Goal: Information Seeking & Learning: Learn about a topic

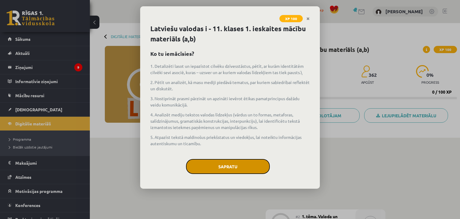
click at [226, 164] on button "Sapratu" at bounding box center [228, 166] width 84 height 15
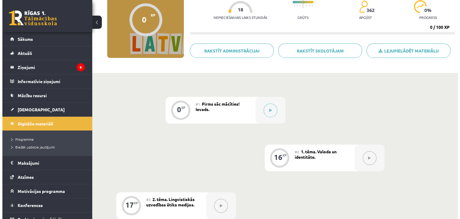
scroll to position [66, 0]
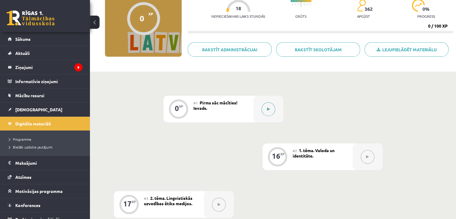
click at [265, 102] on div at bounding box center [268, 109] width 30 height 27
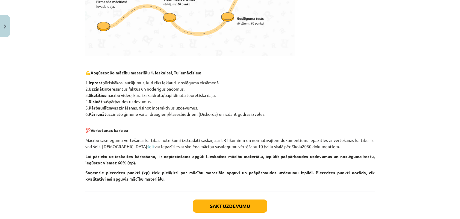
scroll to position [265, 0]
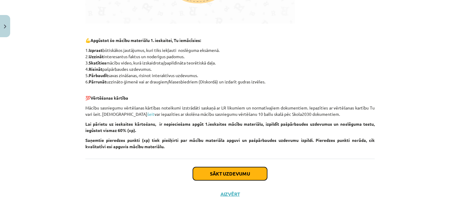
click at [255, 174] on button "Sākt uzdevumu" at bounding box center [230, 173] width 74 height 13
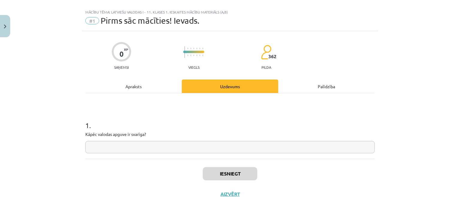
click at [226, 148] on input "text" at bounding box center [230, 147] width 290 height 12
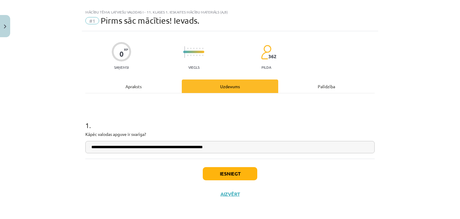
type input "**********"
click at [224, 172] on button "Iesniegt" at bounding box center [230, 173] width 55 height 13
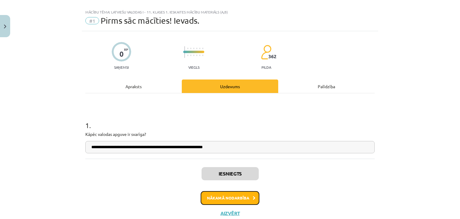
click at [231, 200] on button "Nākamā nodarbība" at bounding box center [230, 198] width 59 height 14
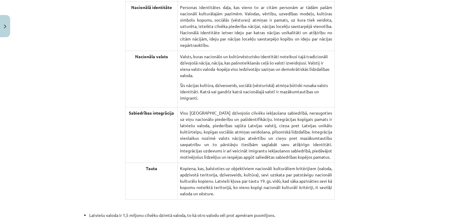
scroll to position [1141, 0]
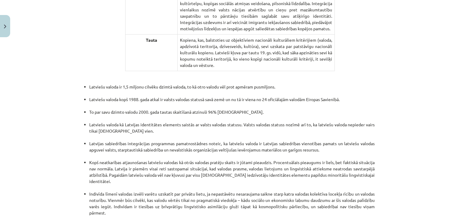
click at [454, 195] on div "Mācību tēma: Latviešu valodas i - 11. klases 1. ieskaites mācību materiāls (a,b…" at bounding box center [230, 109] width 460 height 219
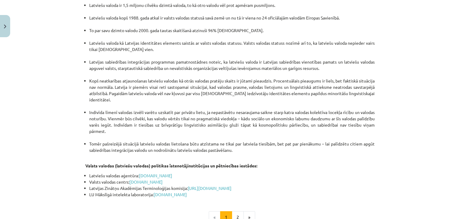
scroll to position [1262, 0]
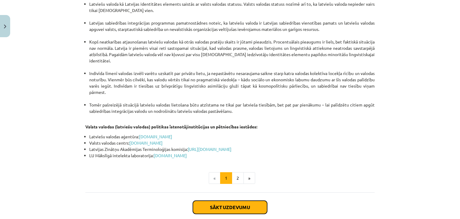
click at [245, 201] on button "Sākt uzdevumu" at bounding box center [230, 207] width 74 height 13
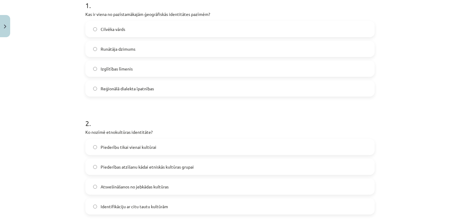
scroll to position [131, 0]
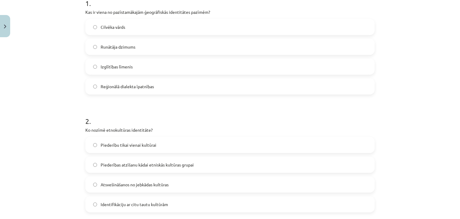
click at [162, 82] on label "Reģionālā dialekta īpatnības" at bounding box center [230, 86] width 288 height 15
click at [173, 161] on label "Piederības atzīšanu kādai etniskās kultūras grupai" at bounding box center [230, 164] width 288 height 15
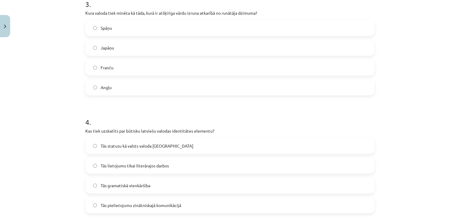
scroll to position [367, 0]
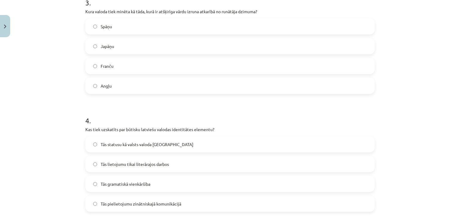
click at [332, 44] on label "Japāņu" at bounding box center [230, 46] width 288 height 15
click at [195, 141] on label "Tās statusu kā valsts valoda Latvijā" at bounding box center [230, 144] width 288 height 15
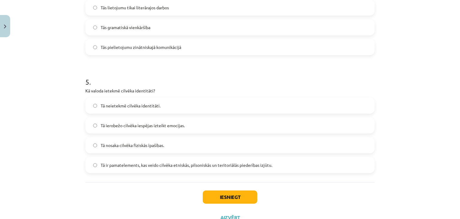
scroll to position [547, 0]
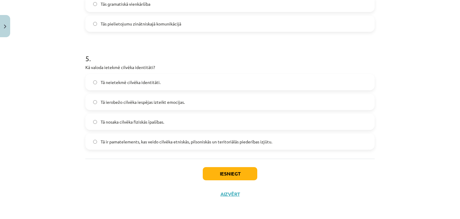
click at [189, 144] on label "Tā ir pamatelements, kas veido cilvēka etniskās, pilsoniskās un teritoriālās pi…" at bounding box center [230, 141] width 288 height 15
click at [224, 170] on button "Iesniegt" at bounding box center [230, 173] width 55 height 13
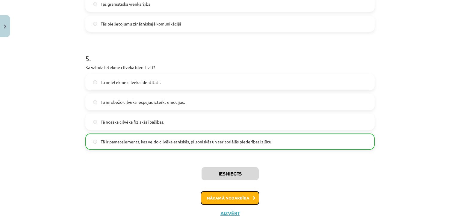
click at [232, 197] on button "Nākamā nodarbība" at bounding box center [230, 198] width 59 height 14
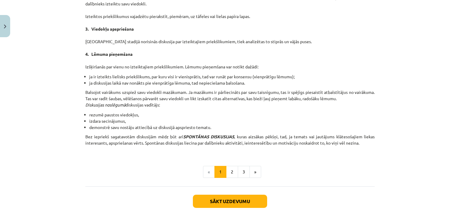
scroll to position [543, 0]
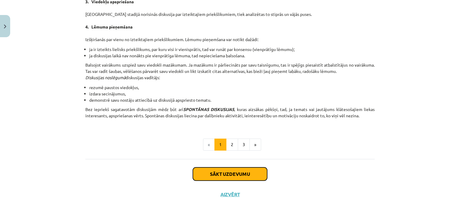
click at [236, 171] on button "Sākt uzdevumu" at bounding box center [230, 173] width 74 height 13
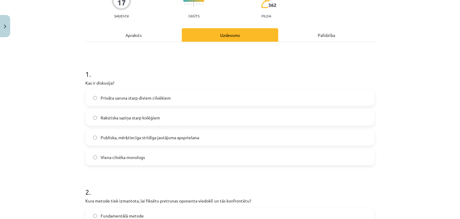
scroll to position [64, 0]
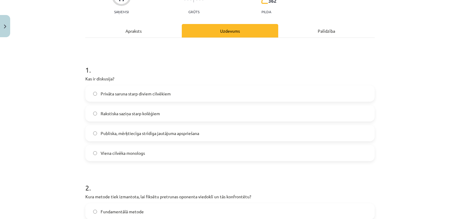
click at [230, 96] on label "Privāta saruna starp diviem cilvēkiem" at bounding box center [230, 93] width 288 height 15
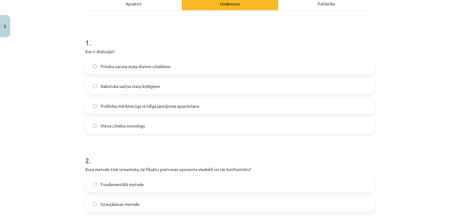
scroll to position [93, 0]
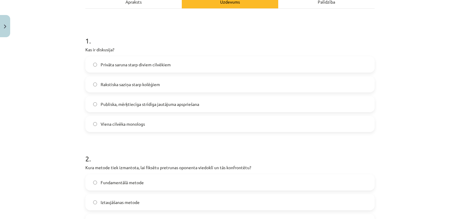
click at [337, 99] on label "Publiska, mērķtiecīga strīdīga jautājuma apspriešana" at bounding box center [230, 104] width 288 height 15
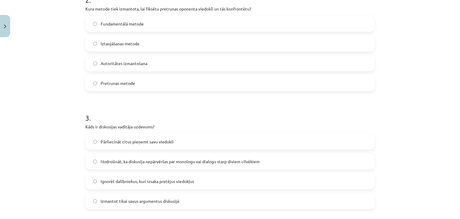
scroll to position [251, 0]
click at [277, 89] on label "Pretrunas metode" at bounding box center [230, 83] width 288 height 15
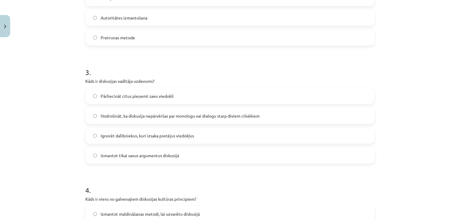
scroll to position [301, 0]
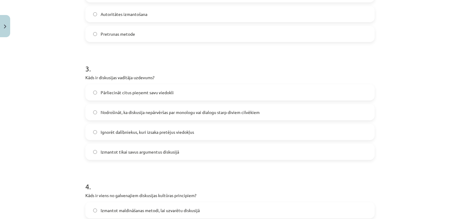
click at [261, 107] on label "Nodrošināt, ka diskusija nepārvēršas par monologu vai dialogu starp diviem cilv…" at bounding box center [230, 112] width 288 height 15
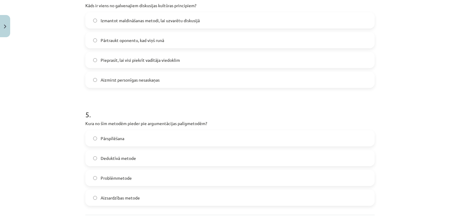
scroll to position [490, 0]
click at [255, 77] on label "Aizmirst personīgas nesaskaņas" at bounding box center [230, 80] width 288 height 15
click at [140, 198] on label "Aizsardzības metode" at bounding box center [230, 198] width 288 height 15
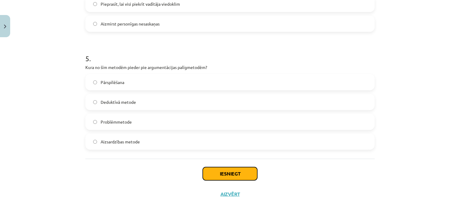
click at [224, 172] on button "Iesniegt" at bounding box center [230, 173] width 55 height 13
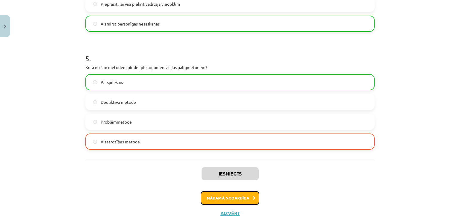
click at [236, 195] on button "Nākamā nodarbība" at bounding box center [230, 198] width 59 height 14
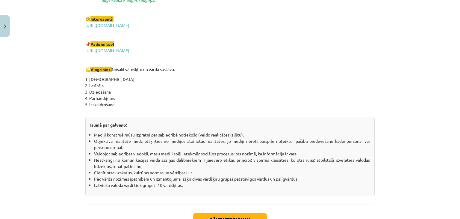
scroll to position [1062, 0]
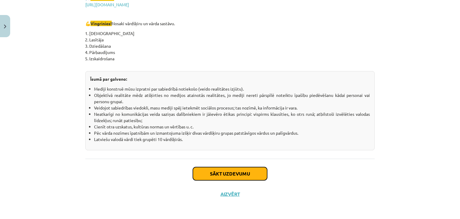
click at [247, 169] on button "Sākt uzdevumu" at bounding box center [230, 173] width 74 height 13
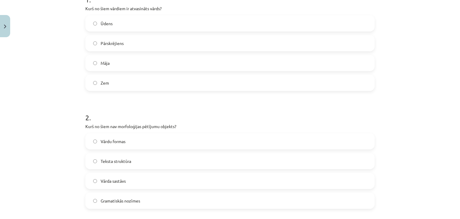
scroll to position [133, 0]
click at [133, 38] on label "Pārskrējiens" at bounding box center [230, 44] width 288 height 15
click at [163, 163] on label "Teksta struktūra" at bounding box center [230, 162] width 288 height 15
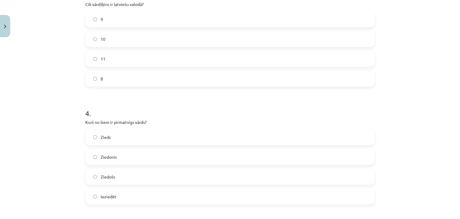
scroll to position [370, 0]
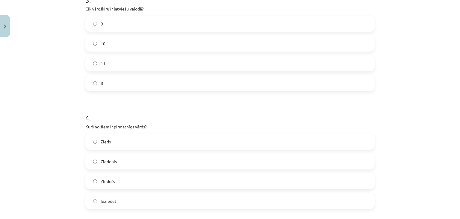
click at [263, 37] on label "10" at bounding box center [230, 43] width 288 height 15
click at [124, 136] on label "Zieds" at bounding box center [230, 141] width 288 height 15
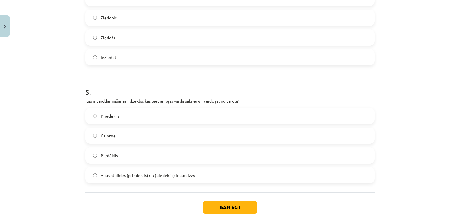
scroll to position [547, 0]
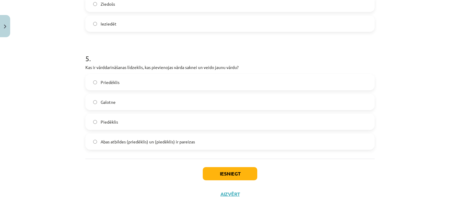
click at [132, 77] on label "Priedēklis" at bounding box center [230, 82] width 288 height 15
click at [222, 178] on button "Iesniegt" at bounding box center [230, 173] width 55 height 13
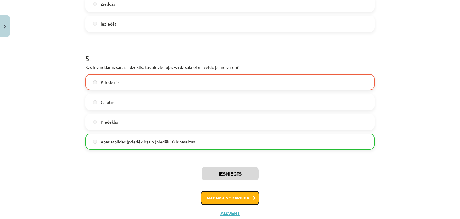
click at [233, 196] on button "Nākamā nodarbība" at bounding box center [230, 198] width 59 height 14
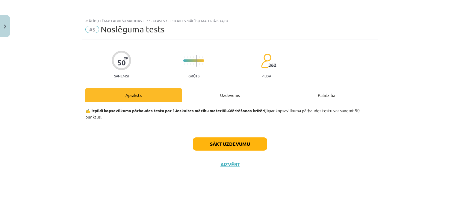
scroll to position [0, 0]
click at [237, 153] on div "Sākt uzdevumu Aizvērt" at bounding box center [230, 150] width 290 height 42
click at [237, 144] on button "Sākt uzdevumu" at bounding box center [230, 143] width 74 height 13
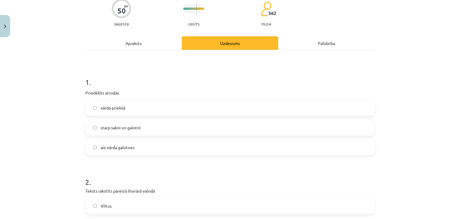
scroll to position [53, 0]
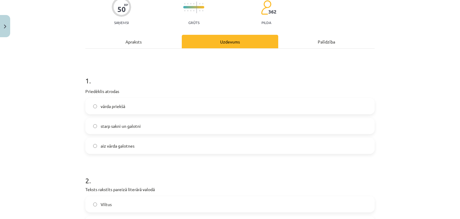
click at [127, 101] on label "vārda priekšā" at bounding box center [230, 106] width 288 height 15
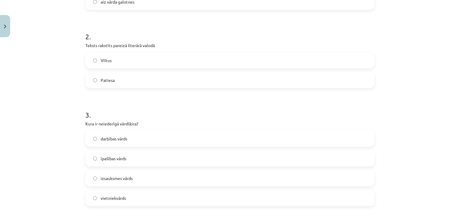
scroll to position [199, 0]
click at [113, 77] on label "Patiesa" at bounding box center [230, 78] width 288 height 15
click at [139, 197] on label "vietniekvārds" at bounding box center [230, 196] width 288 height 15
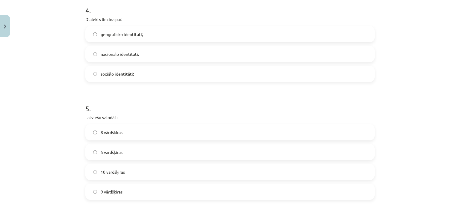
scroll to position [421, 0]
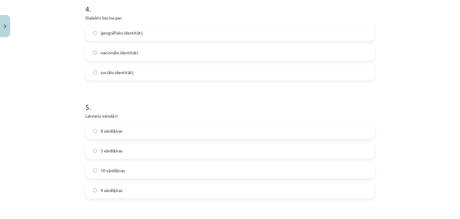
click at [312, 49] on label "nacionālo identitāti." at bounding box center [230, 52] width 288 height 15
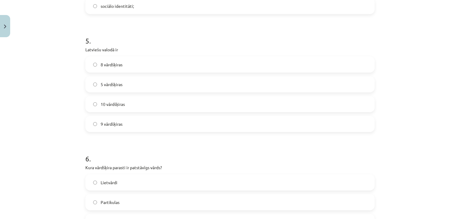
scroll to position [509, 0]
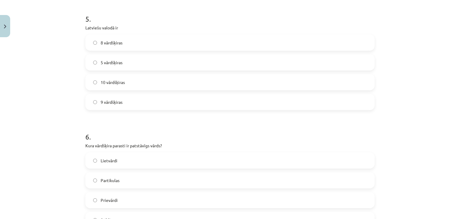
click at [180, 84] on label "10 vārdšķiras" at bounding box center [230, 82] width 288 height 15
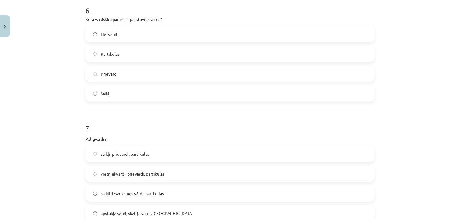
scroll to position [639, 0]
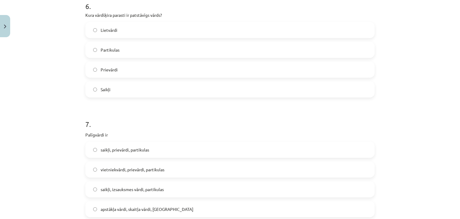
click at [292, 23] on label "Lietvārdi" at bounding box center [230, 29] width 288 height 15
click at [161, 150] on label "saikļi, prievārdi, partikulas" at bounding box center [230, 149] width 288 height 15
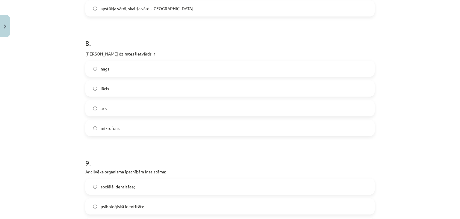
scroll to position [843, 0]
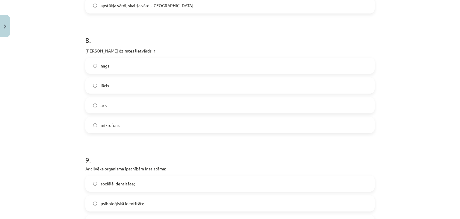
drag, startPoint x: 203, startPoint y: 82, endPoint x: 310, endPoint y: 105, distance: 109.7
click at [310, 105] on div "nags lācis acs mikrofons" at bounding box center [230, 96] width 290 height 76
click at [286, 84] on label "lācis" at bounding box center [230, 85] width 288 height 15
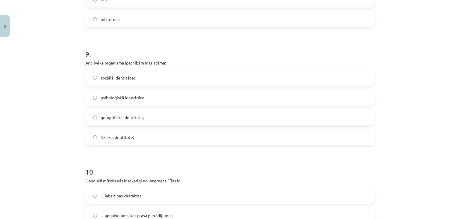
scroll to position [959, 0]
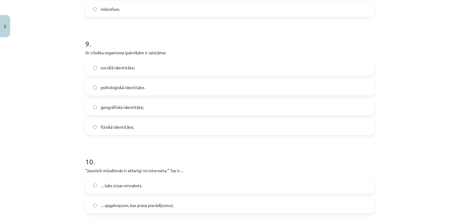
click at [149, 125] on label "fiziskā identitāte;" at bounding box center [230, 126] width 288 height 15
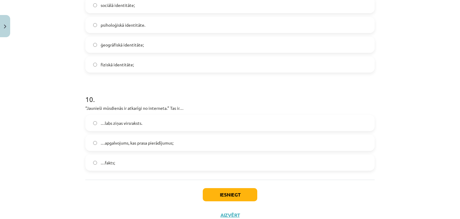
scroll to position [1042, 0]
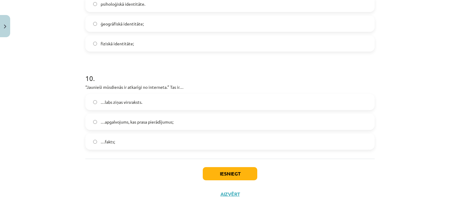
click at [129, 143] on label "…fakts;" at bounding box center [230, 141] width 288 height 15
click at [217, 179] on button "Iesniegt" at bounding box center [230, 173] width 55 height 13
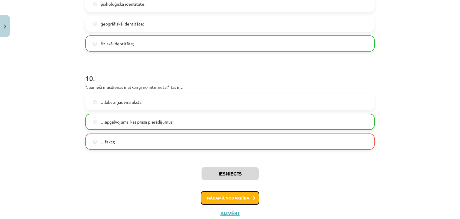
click at [231, 198] on button "Nākamā nodarbība" at bounding box center [230, 198] width 59 height 14
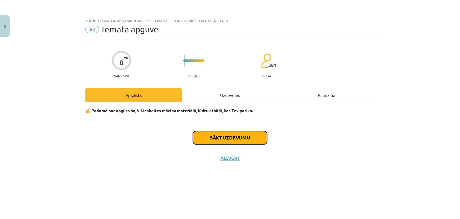
click at [239, 141] on button "Sākt uzdevumu" at bounding box center [230, 137] width 74 height 13
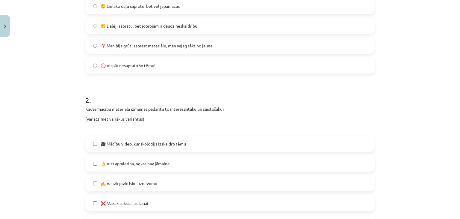
scroll to position [143, 0]
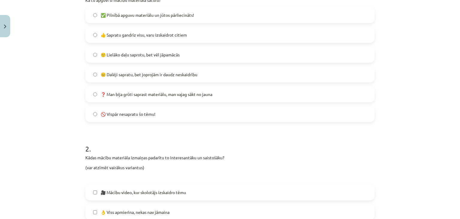
click at [189, 57] on label "🙂 Lielāko daļu saprotu, bet vēl jāpamācās" at bounding box center [230, 54] width 288 height 15
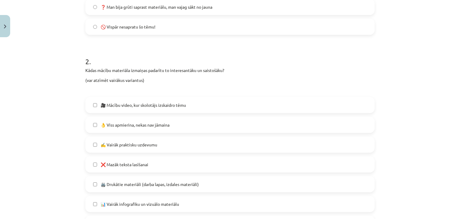
scroll to position [258, 0]
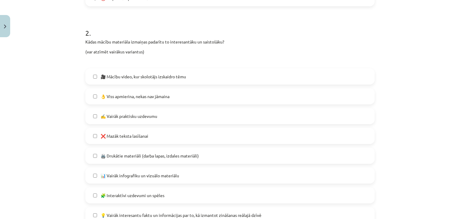
click at [135, 138] on span "❌ Mazāk teksta lasīšanai" at bounding box center [125, 136] width 48 height 6
click at [134, 198] on span "🧩 Interaktīvi uzdevumi un spēles" at bounding box center [133, 195] width 64 height 6
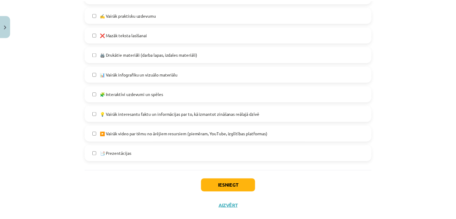
scroll to position [372, 0]
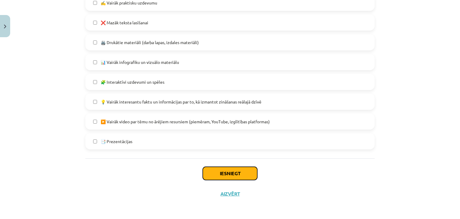
click at [216, 173] on button "Iesniegt" at bounding box center [230, 173] width 55 height 13
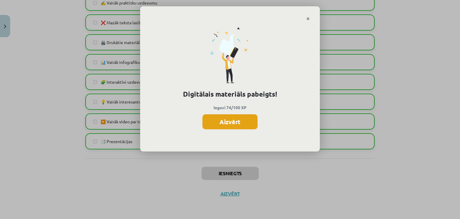
click at [244, 126] on button "Aizvērt" at bounding box center [230, 121] width 55 height 15
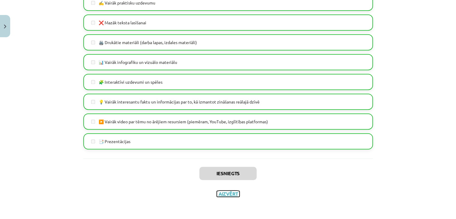
click at [220, 196] on button "Aizvērt" at bounding box center [228, 194] width 23 height 6
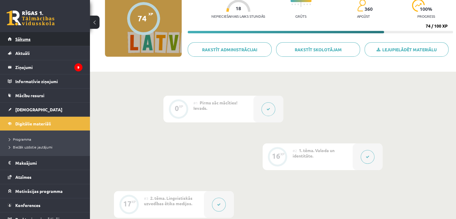
click at [31, 40] on link "Sākums" at bounding box center [45, 39] width 75 height 14
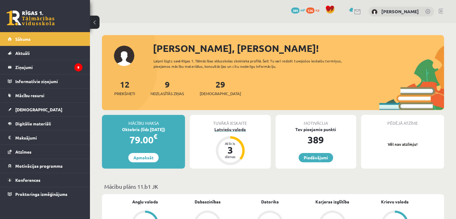
click at [236, 130] on div "Latviešu valoda" at bounding box center [230, 129] width 81 height 6
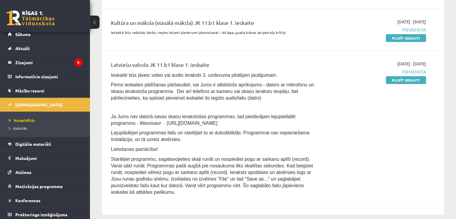
scroll to position [7, 0]
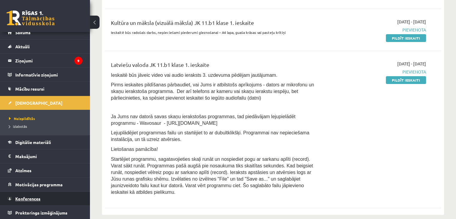
click at [38, 196] on span "Konferences" at bounding box center [27, 198] width 25 height 5
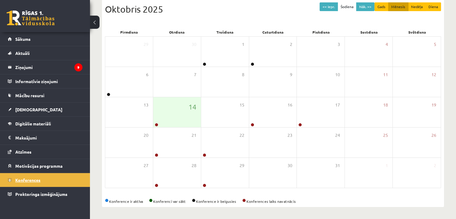
scroll to position [67, 0]
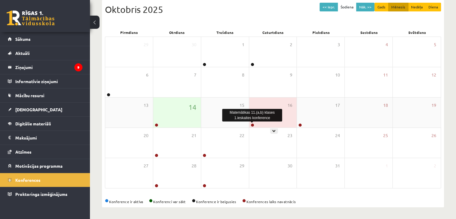
click at [252, 125] on link at bounding box center [253, 125] width 4 height 4
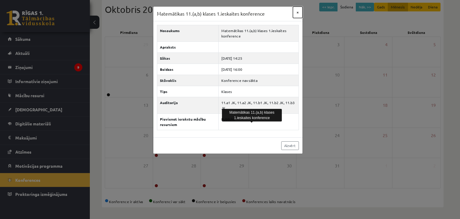
click at [297, 15] on button "×" at bounding box center [298, 12] width 10 height 11
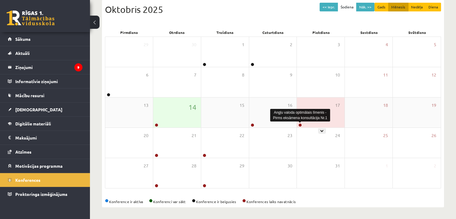
click at [300, 125] on link at bounding box center [300, 125] width 4 height 4
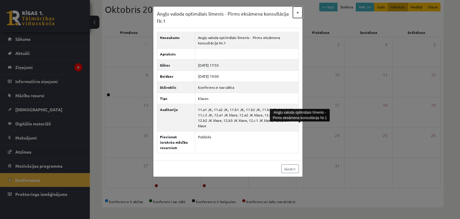
click at [300, 10] on button "×" at bounding box center [298, 12] width 10 height 11
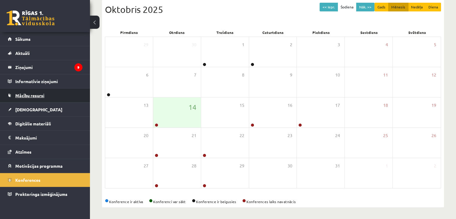
click at [47, 94] on link "Mācību resursi" at bounding box center [45, 95] width 75 height 14
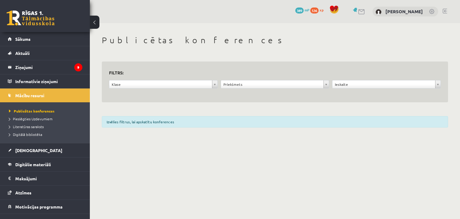
click at [41, 114] on li "Publicētas konferences" at bounding box center [46, 111] width 75 height 8
click at [36, 126] on span "Literatūras saraksts" at bounding box center [26, 126] width 35 height 5
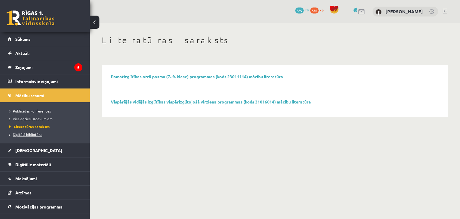
click at [34, 133] on span "Digitālā bibliotēka" at bounding box center [25, 134] width 33 height 5
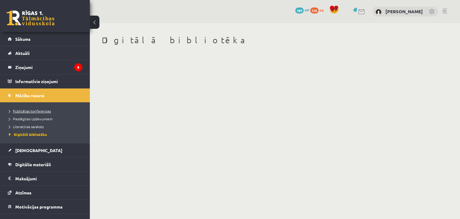
click at [35, 112] on span "Publicētas konferences" at bounding box center [30, 111] width 42 height 5
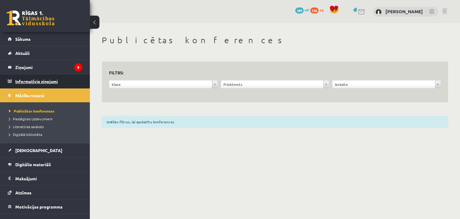
click at [36, 82] on legend "Informatīvie ziņojumi 0" at bounding box center [48, 81] width 67 height 14
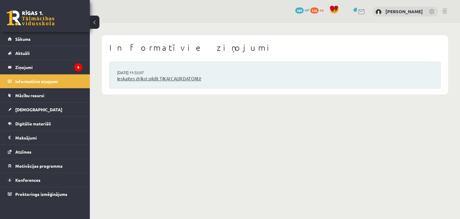
click at [171, 80] on link "Ieskaites drīkst pildīt TIKAI CAUR DATORU!" at bounding box center [275, 78] width 316 height 7
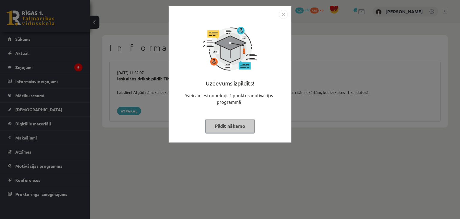
click at [239, 123] on button "Pildīt nākamo" at bounding box center [230, 126] width 49 height 14
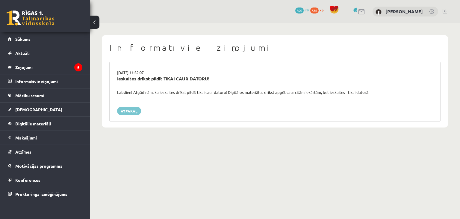
click at [136, 111] on link "Atpakaļ" at bounding box center [129, 111] width 24 height 8
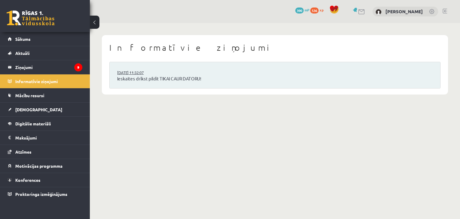
click at [145, 74] on link "[DATE] 11:32:07" at bounding box center [139, 73] width 45 height 6
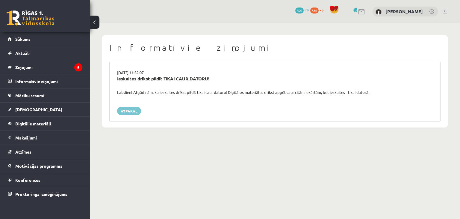
click at [132, 109] on link "Atpakaļ" at bounding box center [129, 111] width 24 height 8
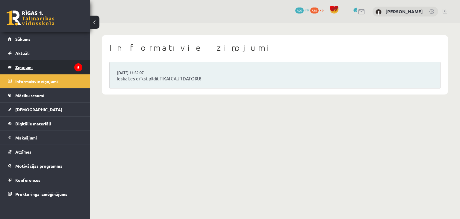
click at [37, 64] on legend "Ziņojumi 9" at bounding box center [48, 67] width 67 height 14
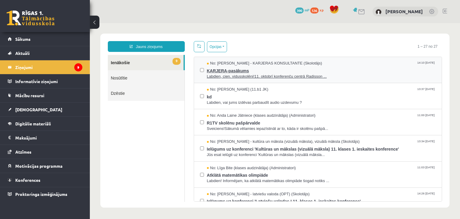
click at [234, 76] on span "Labdien, cien. vidusskolēni!11. oktobrī konferenču centrā Radisson ..." at bounding box center [321, 77] width 229 height 6
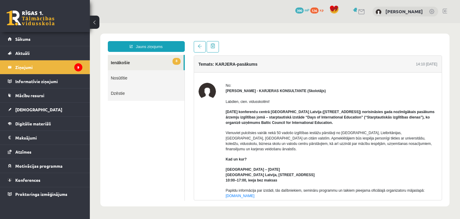
click at [151, 64] on link "8 Ienākošie" at bounding box center [146, 62] width 76 height 15
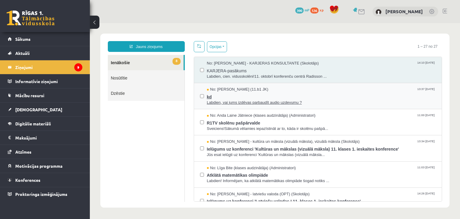
click at [235, 101] on span "Labdien, vai jums izdēvas parbaudīt audio uzdevumu ?" at bounding box center [321, 103] width 229 height 6
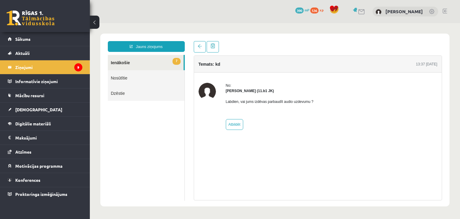
click at [159, 57] on link "7 Ienākošie" at bounding box center [146, 62] width 76 height 15
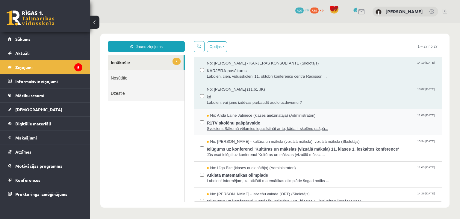
click at [231, 118] on span "R1TV skolēnu pašpārvalde" at bounding box center [321, 121] width 229 height 7
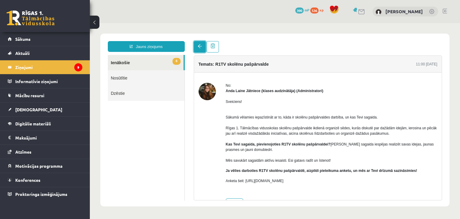
click at [194, 46] on link at bounding box center [200, 46] width 12 height 11
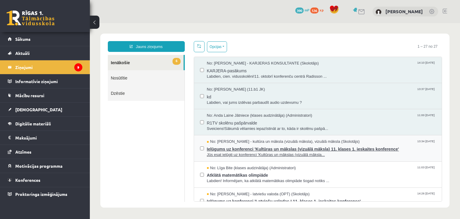
click at [258, 146] on span "Ielūgums uz konferenci 'Kultūras un mākslas (vizuālā māksla) 11. klases 1. iesk…" at bounding box center [321, 147] width 229 height 7
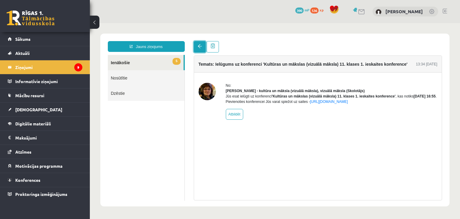
click at [199, 46] on span at bounding box center [200, 46] width 4 height 4
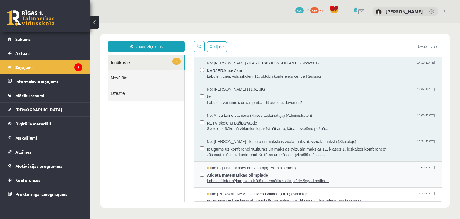
click at [274, 171] on span "Atklātā matemātikas olimpiāde" at bounding box center [321, 174] width 229 height 7
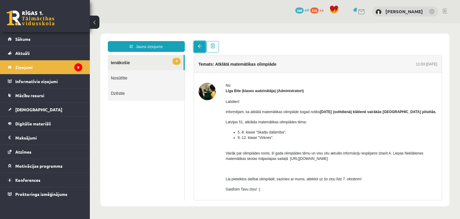
click at [197, 46] on link at bounding box center [200, 46] width 12 height 11
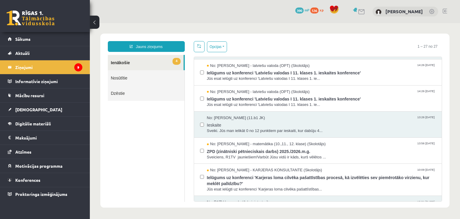
scroll to position [132, 0]
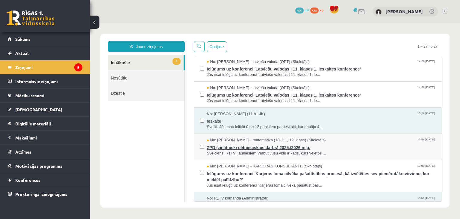
click at [301, 145] on span "ZPD (zinātniski pētnieciskais darbs) 2025./2026.m.g." at bounding box center [321, 146] width 229 height 7
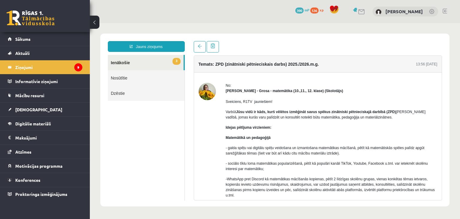
scroll to position [0, 0]
click at [199, 48] on span at bounding box center [200, 46] width 4 height 4
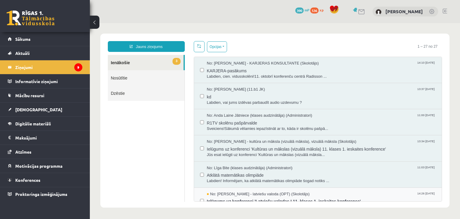
click at [241, 193] on span "No: Laila Jirgensone - latviešu valoda (OPT) (Skolotājs)" at bounding box center [258, 194] width 103 height 6
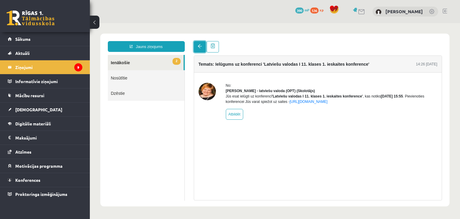
click at [198, 49] on link at bounding box center [200, 46] width 12 height 11
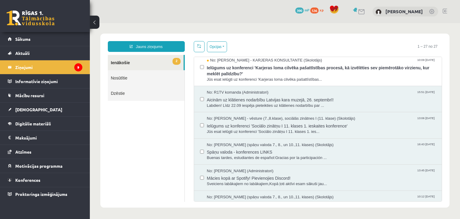
scroll to position [204, 0]
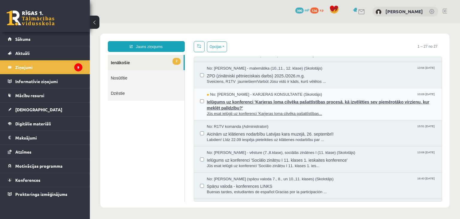
click at [327, 108] on span "Ielūgums uz konferenci 'Karjeras loma cilvēka pašattīstības procesā, kā izvēlēt…" at bounding box center [321, 103] width 229 height 13
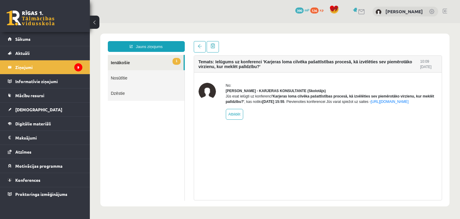
scroll to position [0, 0]
click at [197, 49] on link at bounding box center [200, 46] width 12 height 11
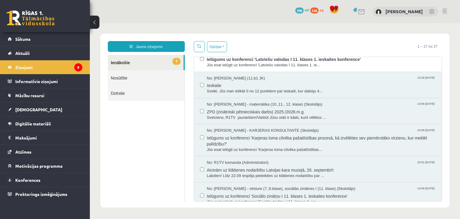
scroll to position [113, 0]
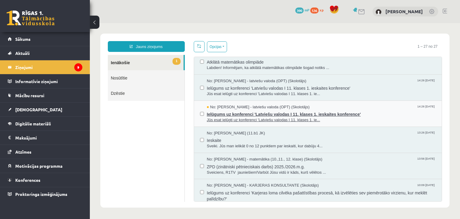
click at [364, 113] on span "Ielūgums uz konferenci 'Latviešu valodas I 11. klases 1. ieskaites konference'" at bounding box center [321, 113] width 229 height 7
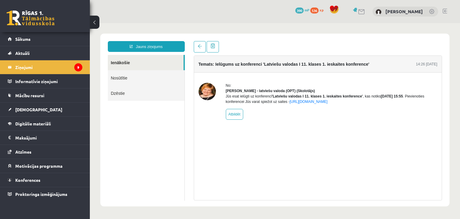
scroll to position [0, 0]
click at [200, 48] on span at bounding box center [200, 46] width 4 height 4
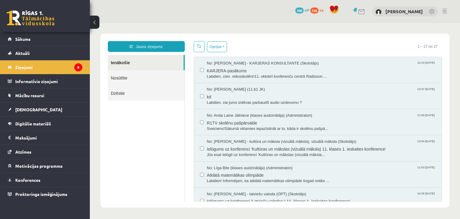
click at [436, 75] on div "Opcijas Atzīmēt visus ziņojumus Atcelt izvēlētos Atzīmēt visus kā lasītus Atzīm…" at bounding box center [318, 121] width 258 height 160
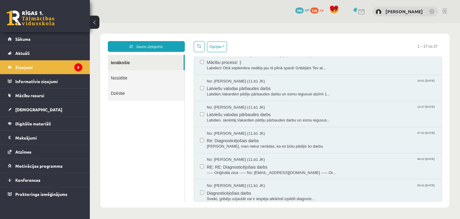
scroll to position [565, 0]
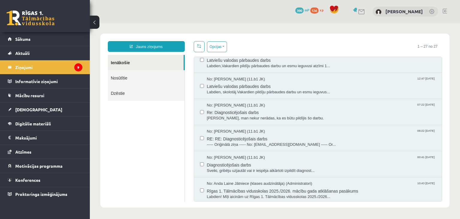
click at [13, 16] on link at bounding box center [31, 17] width 48 height 15
